Goal: Transaction & Acquisition: Purchase product/service

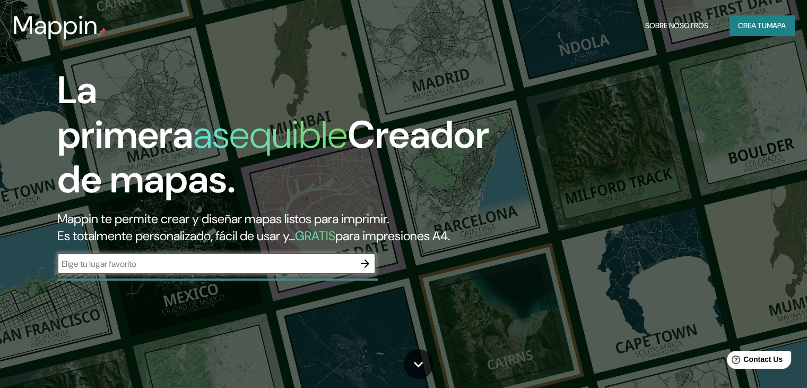
click at [217, 270] on input "text" at bounding box center [205, 263] width 297 height 12
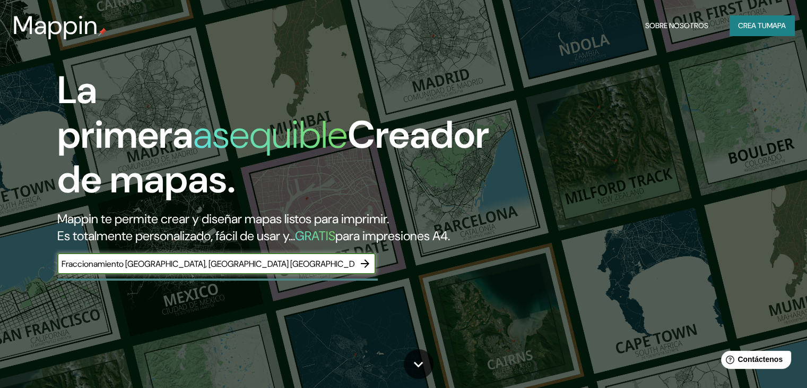
type input "Fraccionamiento [GEOGRAPHIC_DATA], [GEOGRAPHIC_DATA] [GEOGRAPHIC_DATA]"
click at [359, 270] on icon "button" at bounding box center [365, 263] width 13 height 13
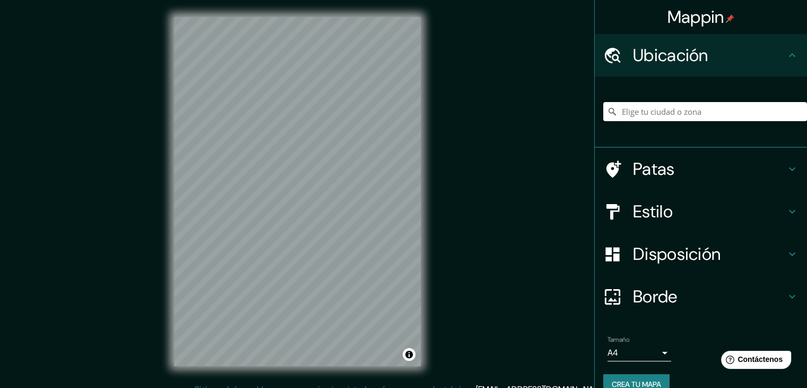
click at [641, 105] on input "Elige tu ciudad o zona" at bounding box center [706, 111] width 204 height 19
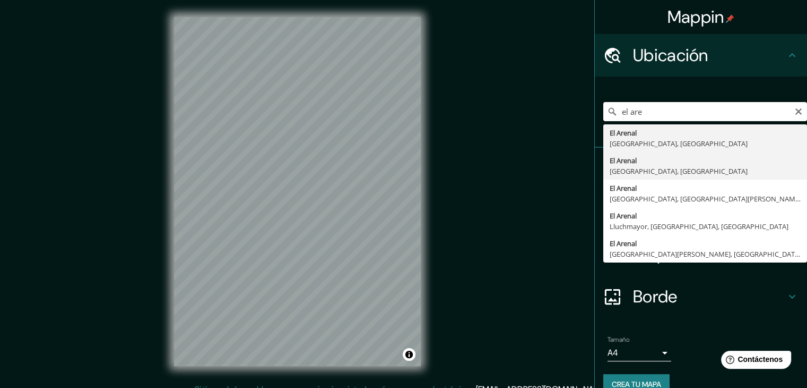
type input "[GEOGRAPHIC_DATA], [GEOGRAPHIC_DATA], [GEOGRAPHIC_DATA]"
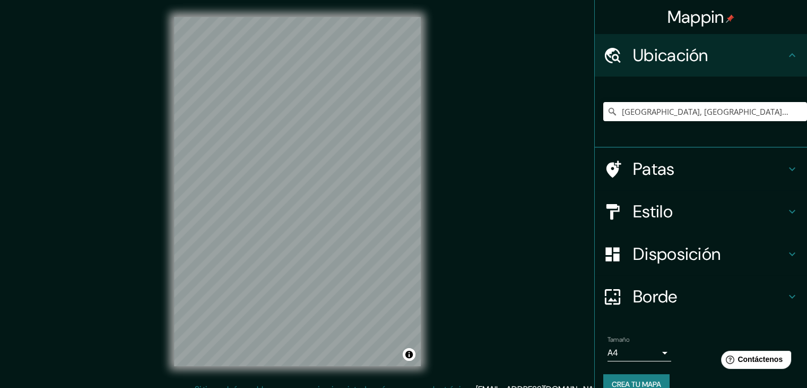
scroll to position [3, 0]
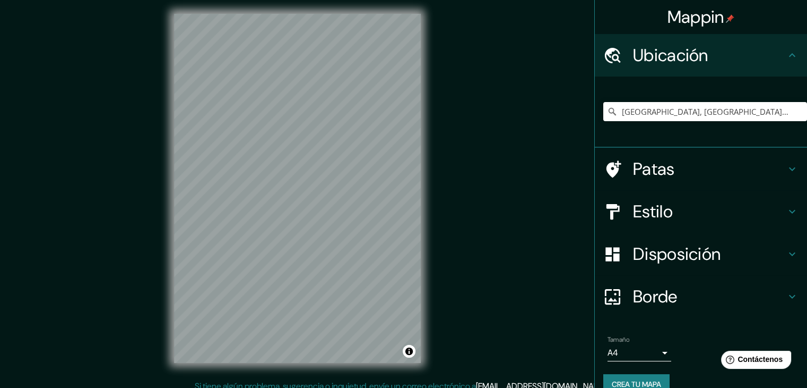
click at [691, 180] on div "Patas" at bounding box center [701, 169] width 212 height 42
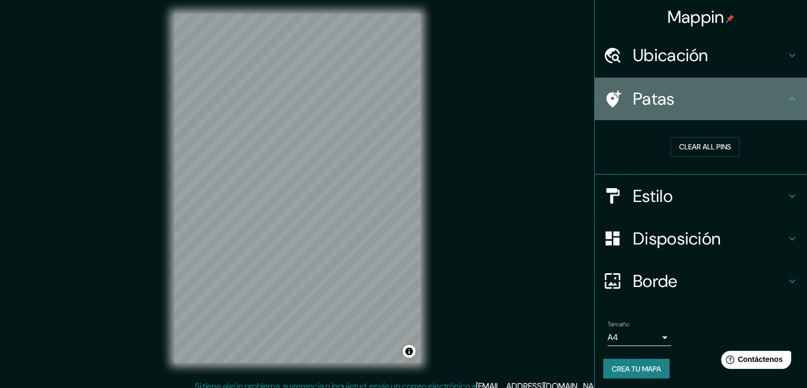
click at [718, 114] on div "Patas" at bounding box center [701, 99] width 212 height 42
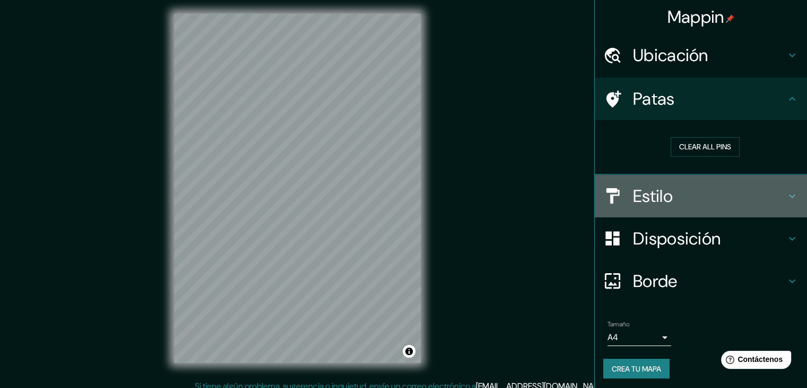
click at [722, 194] on h4 "Estilo" at bounding box center [709, 195] width 153 height 21
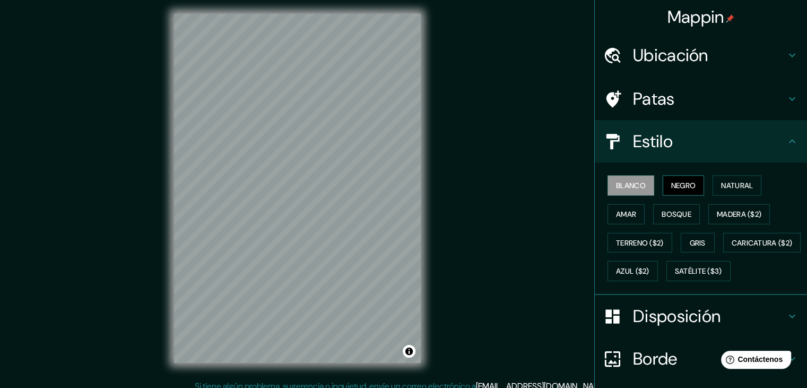
click at [672, 190] on font "Negro" at bounding box center [684, 185] width 25 height 10
click at [721, 187] on font "Natural" at bounding box center [737, 185] width 32 height 10
click at [638, 210] on div "Blanco Negro Natural Amar Bosque Madera ($2) Terreno ($2) Gris Caricatura ($2) …" at bounding box center [706, 228] width 204 height 114
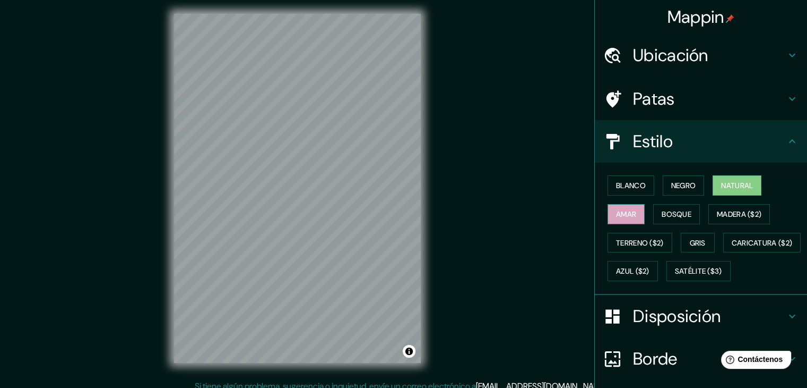
click at [608, 216] on button "Amar" at bounding box center [626, 214] width 37 height 20
click at [662, 213] on font "Bosque" at bounding box center [677, 214] width 30 height 10
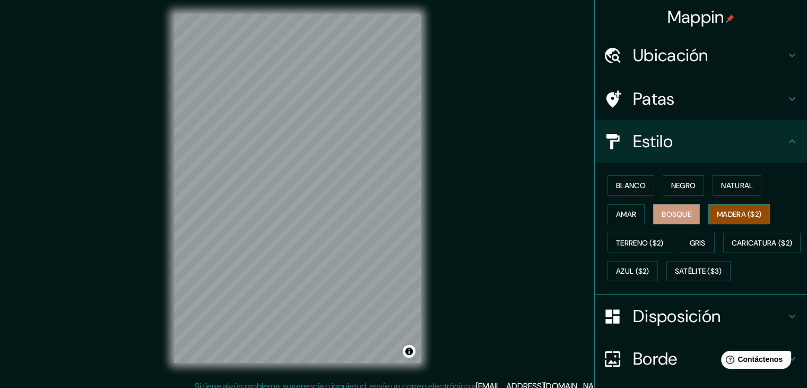
click at [729, 216] on font "Madera ($2)" at bounding box center [739, 214] width 45 height 10
click at [637, 251] on button "Terreno ($2)" at bounding box center [640, 243] width 65 height 20
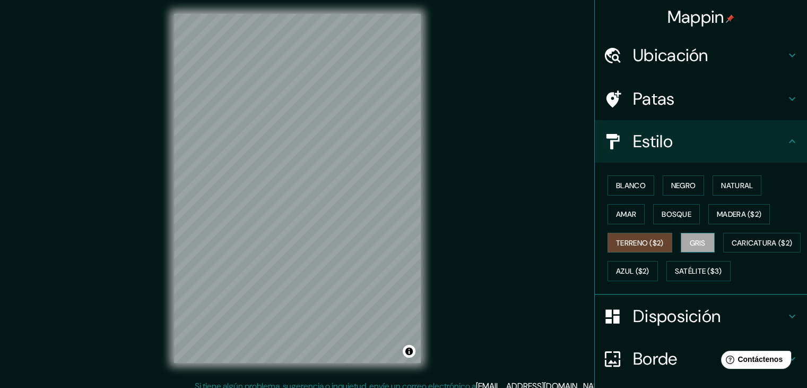
click at [690, 243] on font "Gris" at bounding box center [698, 243] width 16 height 10
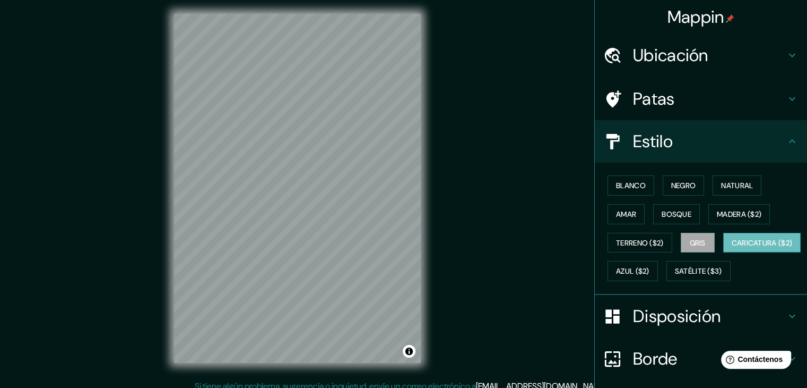
click at [732, 247] on font "Caricatura ($2)" at bounding box center [762, 243] width 61 height 10
click at [650, 266] on font "Azul ($2)" at bounding box center [632, 271] width 33 height 10
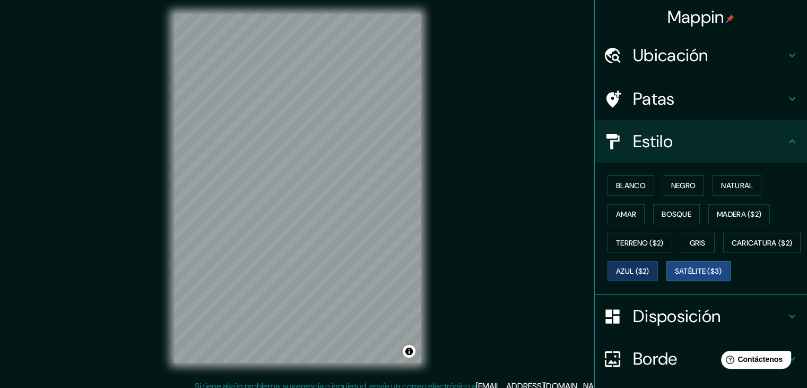
click at [675, 276] on font "Satélite ($3)" at bounding box center [698, 271] width 47 height 10
click at [620, 187] on font "Blanco" at bounding box center [631, 185] width 30 height 10
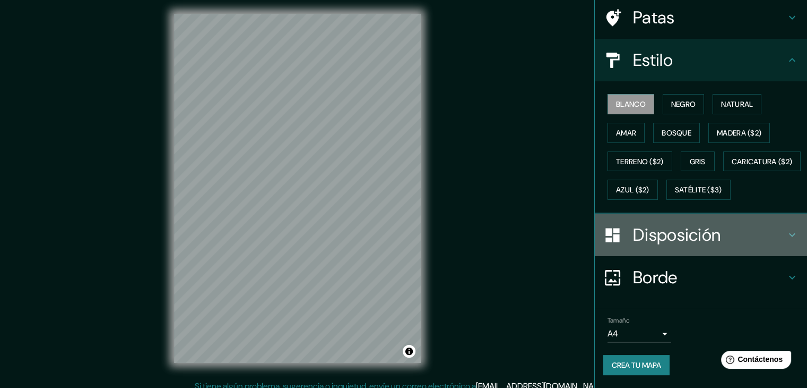
click at [686, 237] on font "Disposición" at bounding box center [677, 234] width 88 height 22
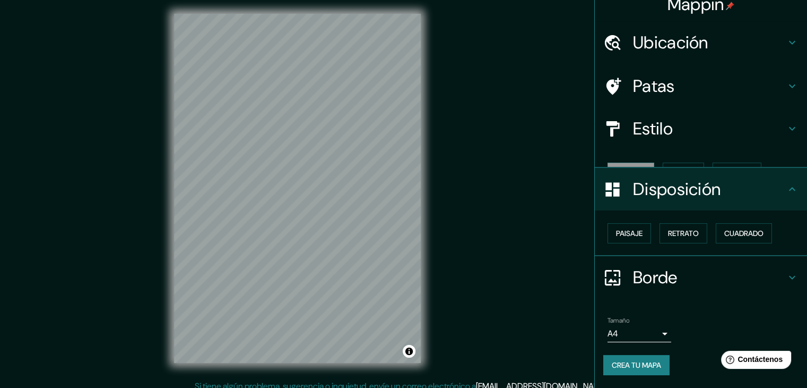
scroll to position [0, 0]
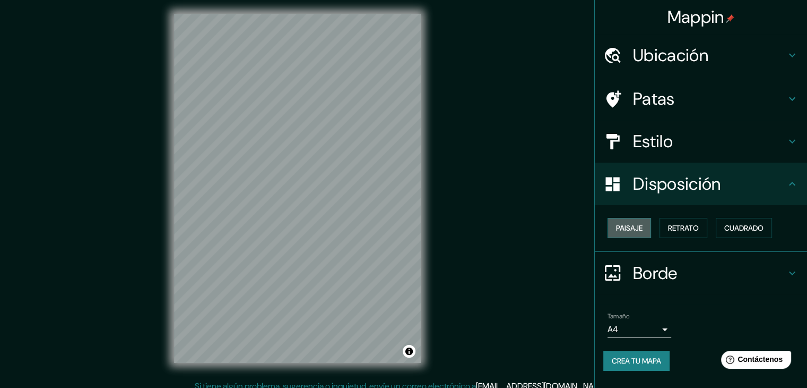
click at [650, 230] on button "Paisaje" at bounding box center [630, 228] width 44 height 20
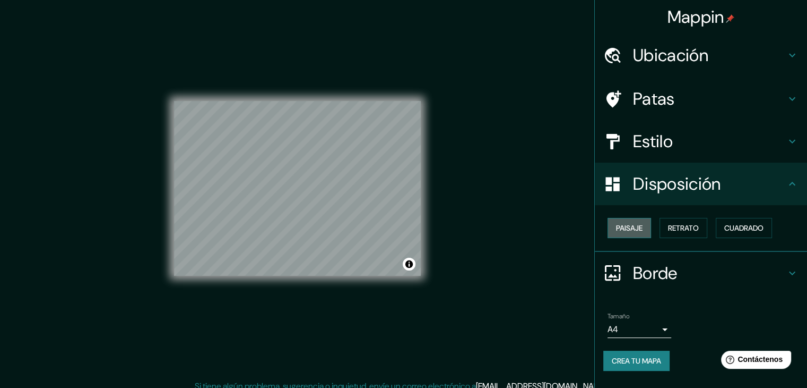
click at [650, 230] on button "Paisaje" at bounding box center [630, 228] width 44 height 20
click at [677, 233] on font "Retrato" at bounding box center [683, 228] width 31 height 14
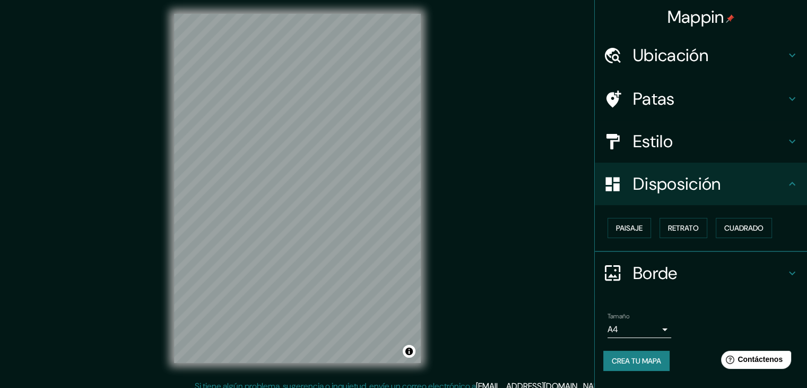
click at [642, 275] on font "Borde" at bounding box center [655, 273] width 45 height 22
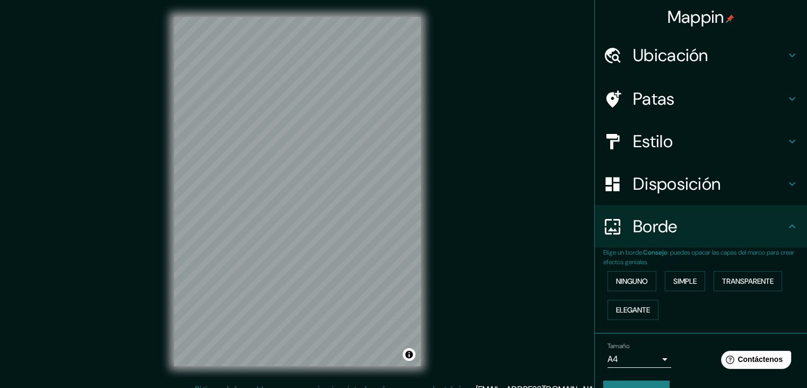
click at [696, 78] on div "Patas" at bounding box center [701, 99] width 212 height 42
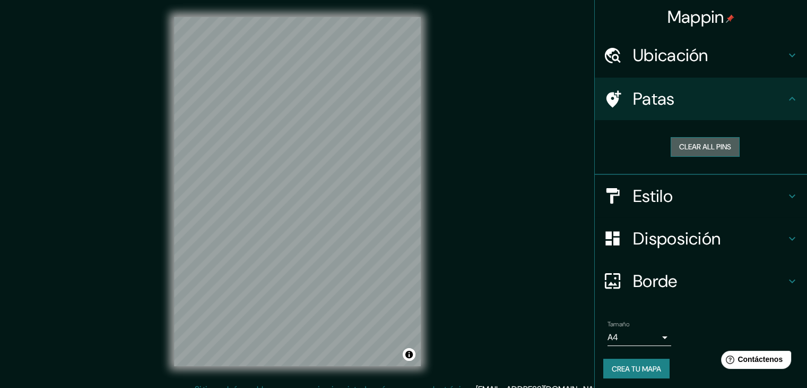
click at [710, 152] on button "Clear all pins" at bounding box center [705, 147] width 69 height 20
click at [703, 152] on button "Clear all pins" at bounding box center [705, 147] width 69 height 20
click at [769, 100] on h4 "Patas" at bounding box center [709, 98] width 153 height 21
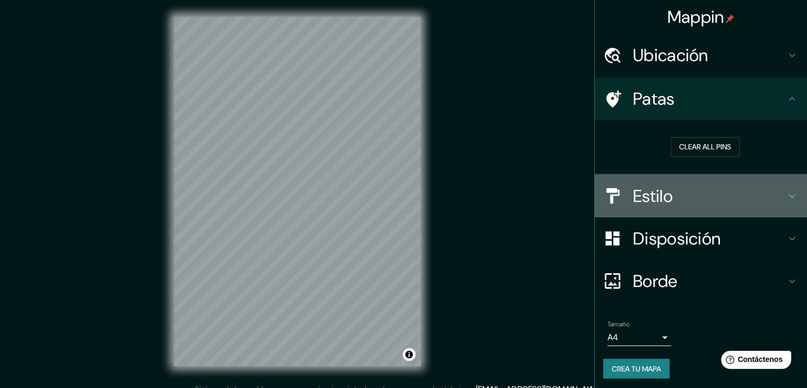
click at [661, 199] on font "Estilo" at bounding box center [653, 196] width 40 height 22
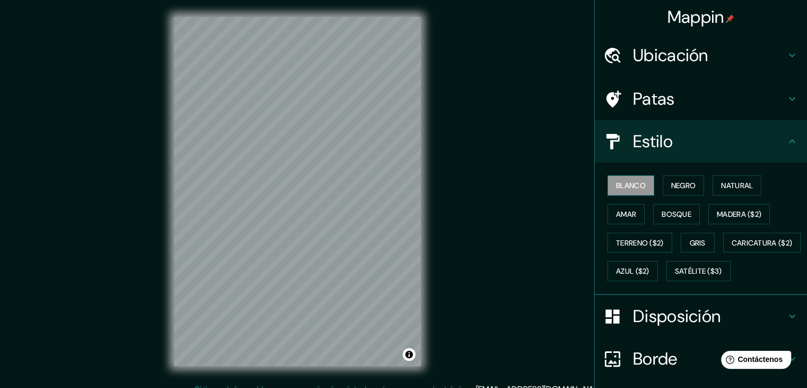
click at [623, 180] on font "Blanco" at bounding box center [631, 185] width 30 height 10
